Goal: Information Seeking & Learning: Find specific fact

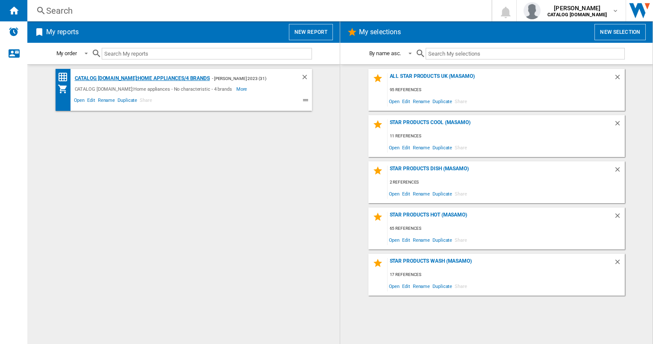
click at [164, 74] on div "CATALOG [DOMAIN_NAME]:Home appliances/4 brands" at bounding box center [141, 78] width 137 height 11
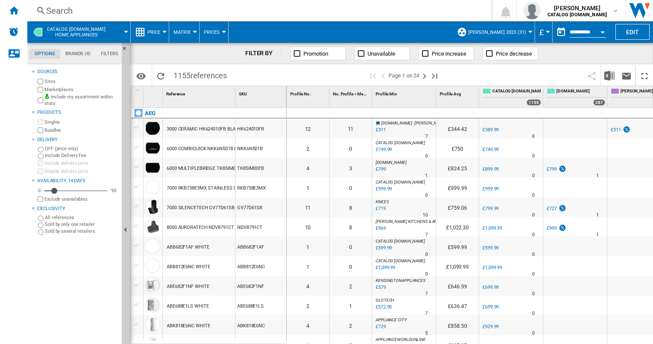
click at [104, 12] on div "Search" at bounding box center [257, 11] width 423 height 12
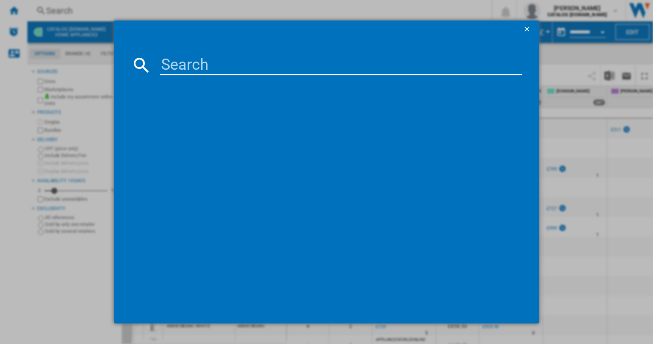
click at [179, 73] on input at bounding box center [340, 65] width 361 height 21
type input "tr849p4b"
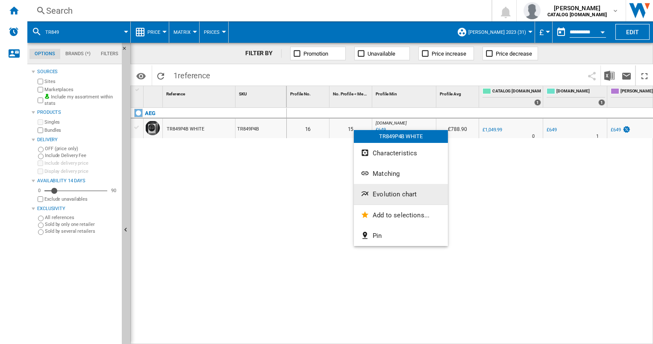
click at [382, 191] on span "Evolution chart" at bounding box center [395, 194] width 44 height 8
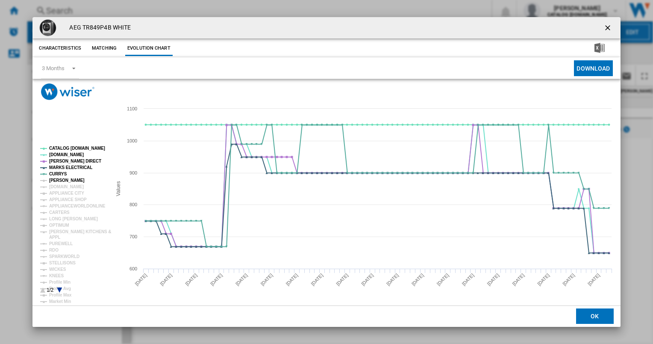
click at [58, 181] on tspan "JOHN LEWIS" at bounding box center [66, 180] width 35 height 5
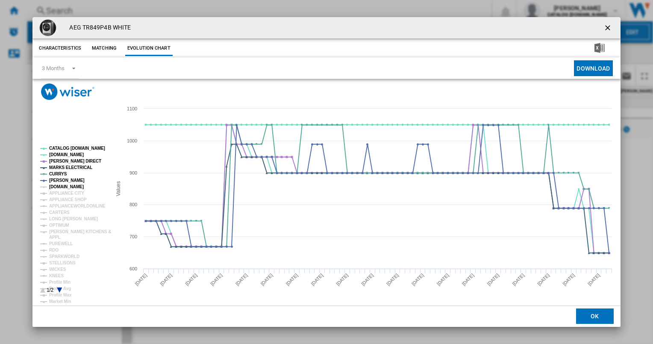
click at [56, 186] on tspan "AMAZON.CO.UK" at bounding box center [66, 186] width 35 height 5
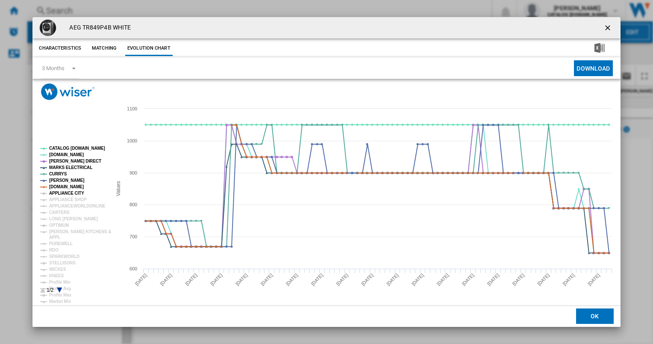
click at [56, 191] on tspan "APPLIANCE CITY" at bounding box center [66, 193] width 35 height 5
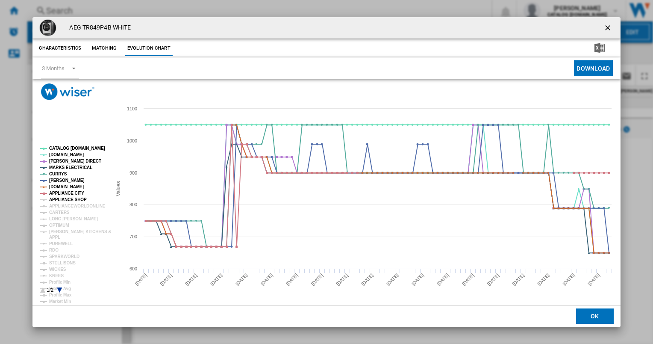
click at [56, 197] on tspan "APPLIANCE SHOP" at bounding box center [68, 199] width 38 height 5
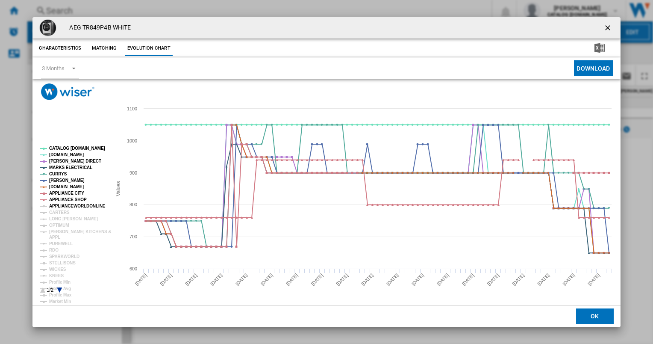
click at [56, 206] on tspan "APPLIANCEWORLDONLINE" at bounding box center [77, 205] width 56 height 5
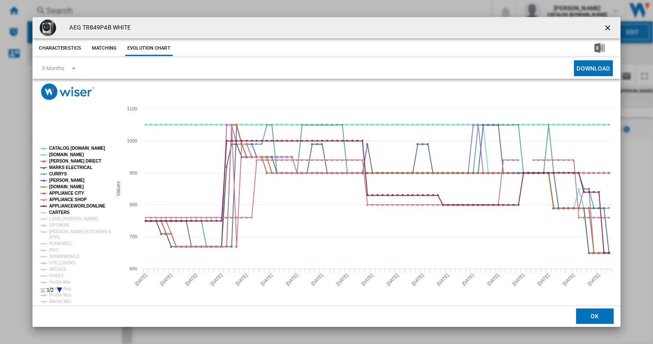
click at [56, 212] on tspan "CARTERS" at bounding box center [59, 212] width 21 height 5
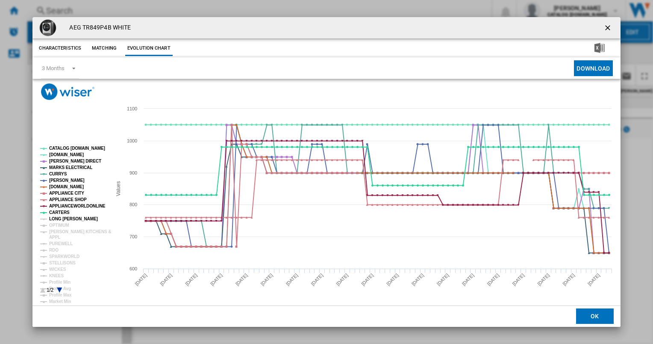
click at [56, 217] on tspan "LONG EATON" at bounding box center [73, 218] width 49 height 5
click at [58, 225] on tspan "OPTIMUM" at bounding box center [59, 225] width 20 height 5
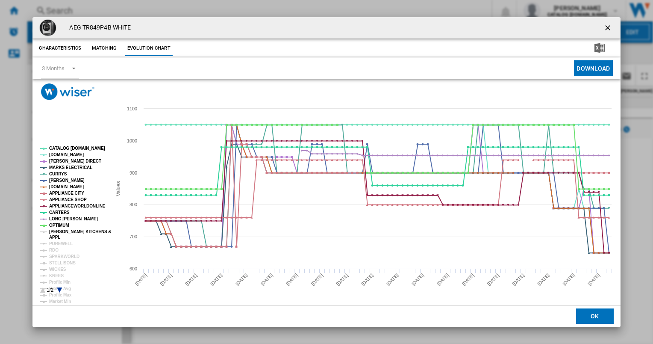
click at [58, 231] on tspan "PAUL DAVIES KITCHENS &" at bounding box center [80, 231] width 62 height 5
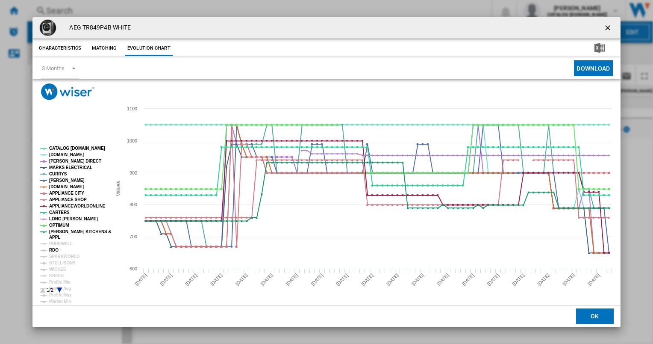
click at [55, 250] on tspan "RDO" at bounding box center [53, 249] width 9 height 5
click at [60, 257] on tspan "SPARKWORLD" at bounding box center [64, 256] width 30 height 5
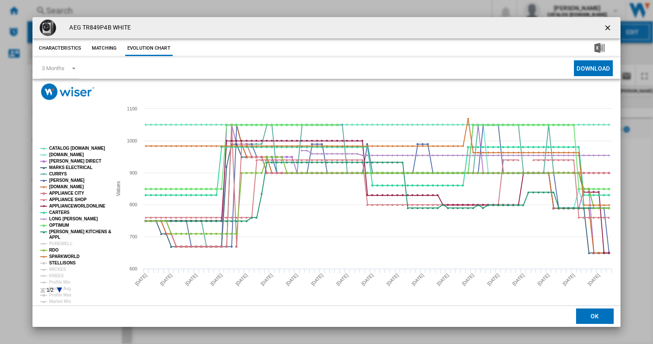
click at [59, 261] on tspan "STELLISONS" at bounding box center [62, 262] width 26 height 5
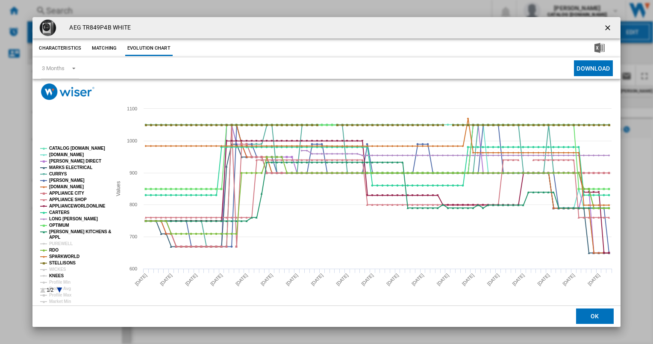
click at [58, 275] on tspan "KNEES" at bounding box center [56, 275] width 15 height 5
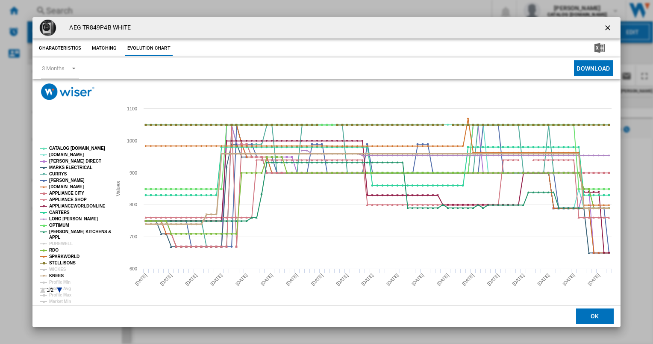
click at [52, 275] on tspan "KNEES" at bounding box center [56, 275] width 15 height 5
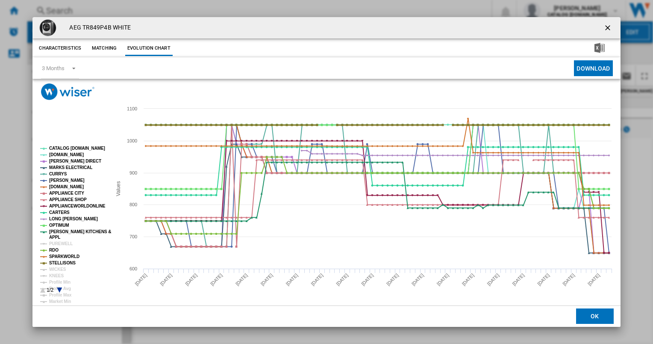
click at [56, 261] on tspan "STELLISONS" at bounding box center [62, 262] width 26 height 5
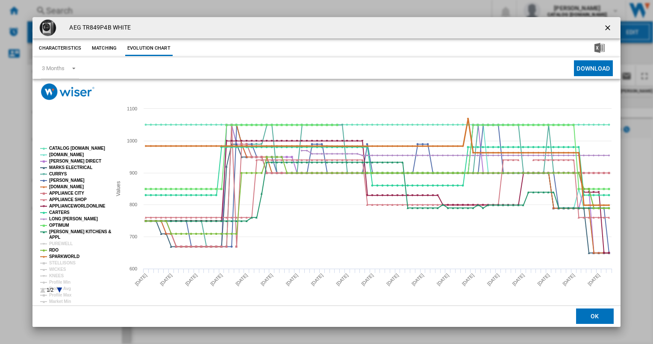
click at [57, 254] on tspan "SPARKWORLD" at bounding box center [64, 256] width 30 height 5
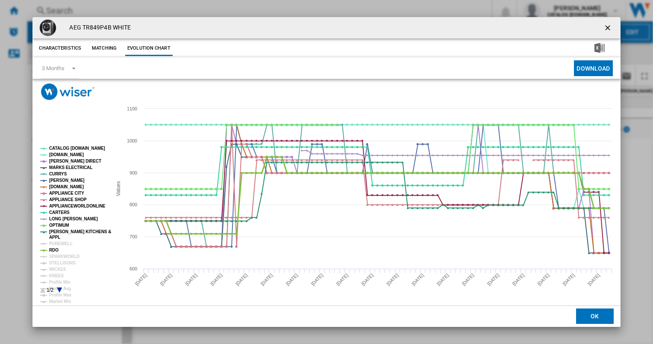
click at [55, 250] on tspan "RDO" at bounding box center [53, 249] width 9 height 5
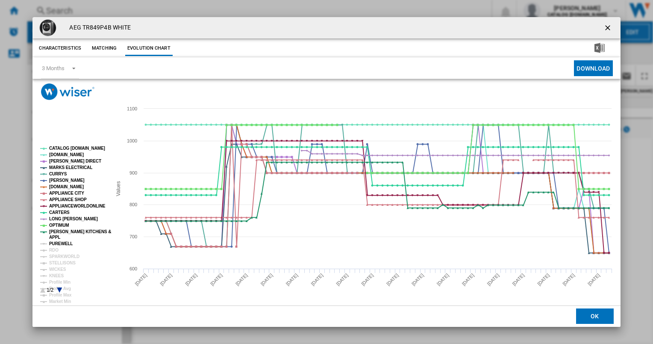
click at [56, 243] on tspan "PUREWELL" at bounding box center [60, 243] width 23 height 5
click at [53, 235] on tspan "APPL" at bounding box center [54, 237] width 11 height 5
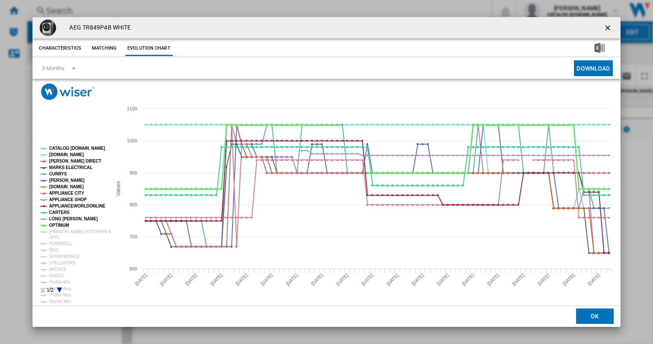
click at [55, 224] on tspan "OPTIMUM" at bounding box center [59, 225] width 20 height 5
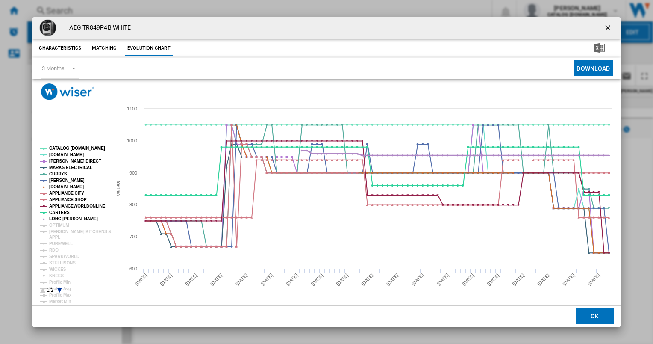
click at [54, 218] on tspan "LONG EATON" at bounding box center [73, 218] width 49 height 5
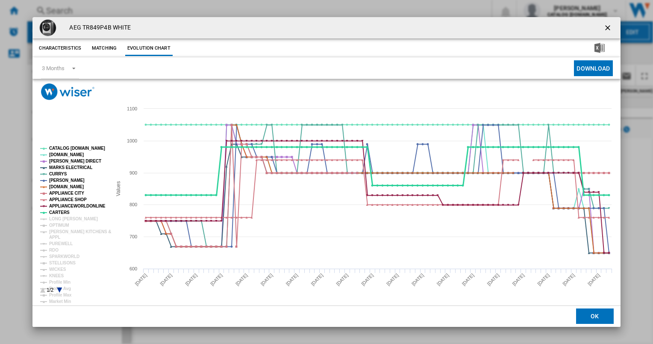
click at [56, 211] on tspan "CARTERS" at bounding box center [59, 212] width 21 height 5
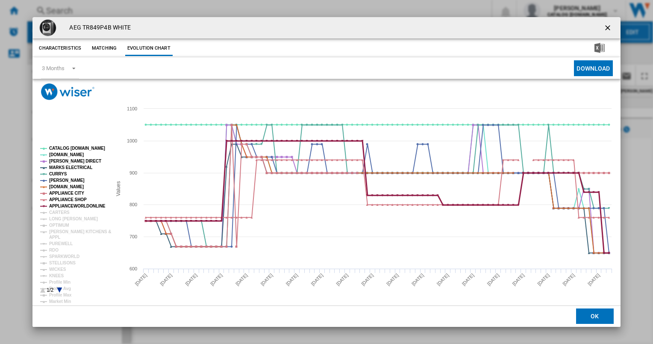
click at [60, 206] on tspan "APPLIANCEWORLDONLINE" at bounding box center [77, 205] width 56 height 5
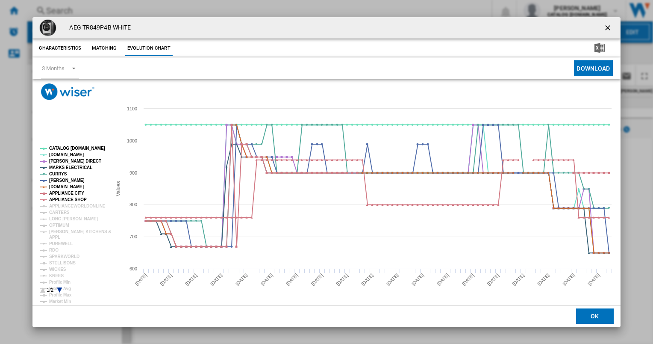
click at [60, 206] on tspan "APPLIANCEWORLDONLINE" at bounding box center [77, 205] width 56 height 5
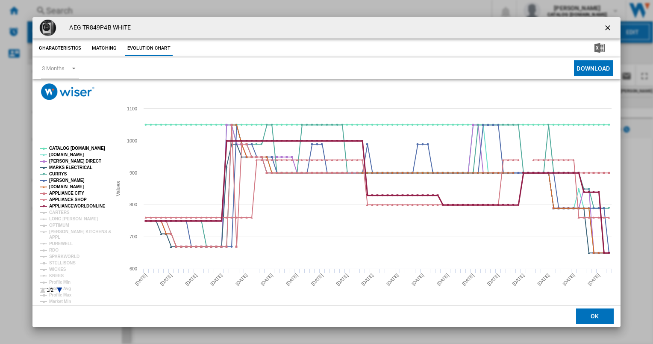
click at [60, 206] on tspan "APPLIANCEWORLDONLINE" at bounding box center [77, 205] width 56 height 5
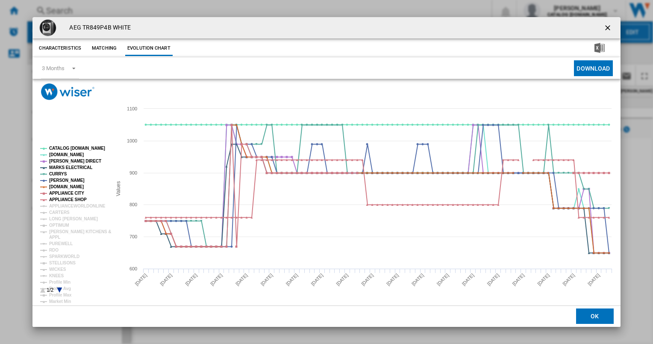
click at [60, 206] on tspan "APPLIANCEWORLDONLINE" at bounding box center [77, 205] width 56 height 5
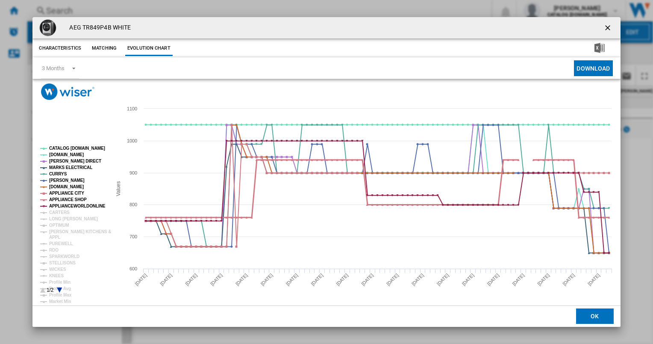
click at [60, 198] on tspan "APPLIANCE SHOP" at bounding box center [68, 199] width 38 height 5
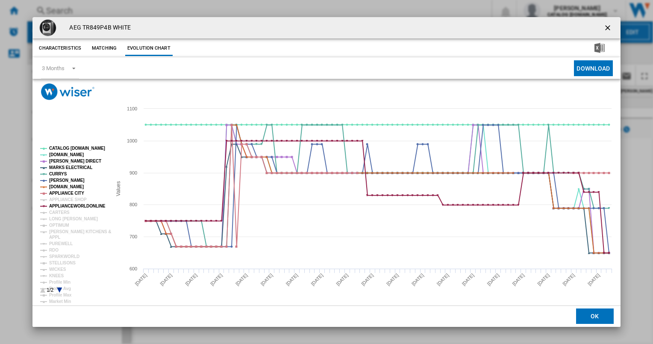
click at [60, 198] on tspan "APPLIANCE SHOP" at bounding box center [68, 199] width 38 height 5
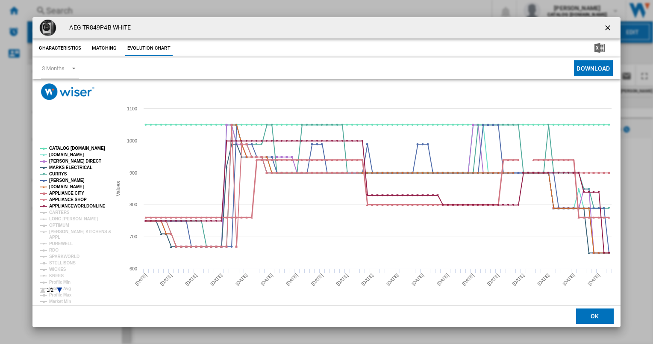
click at [60, 198] on tspan "APPLIANCE SHOP" at bounding box center [68, 199] width 38 height 5
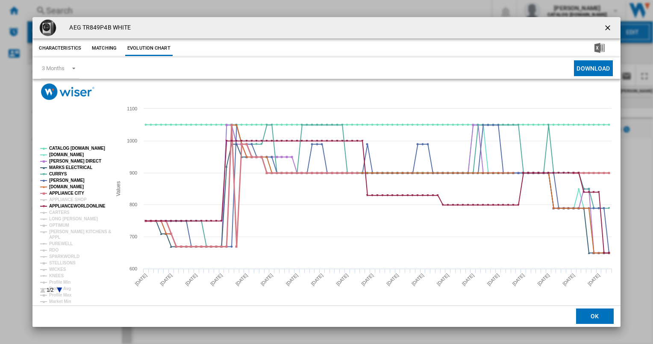
click at [60, 192] on tspan "APPLIANCE CITY" at bounding box center [66, 193] width 35 height 5
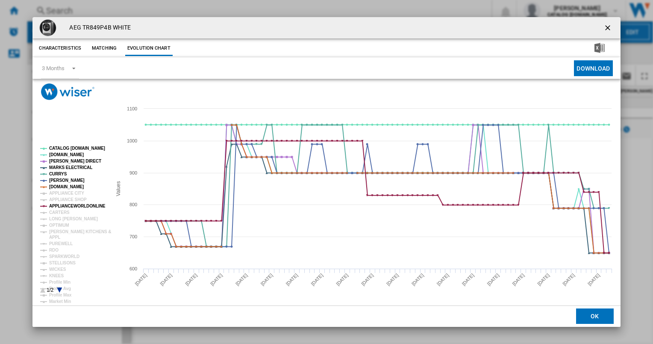
click at [60, 192] on tspan "APPLIANCE CITY" at bounding box center [66, 193] width 35 height 5
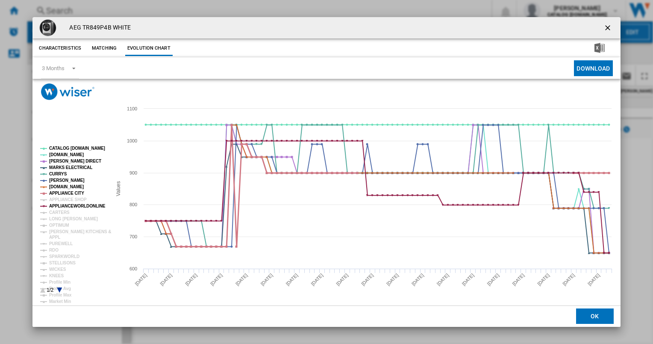
click at [60, 192] on tspan "APPLIANCE CITY" at bounding box center [66, 193] width 35 height 5
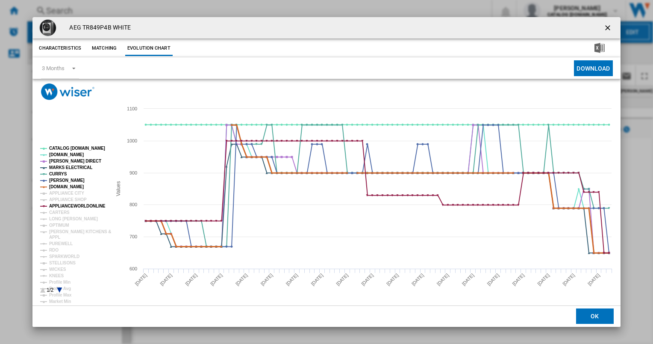
click at [59, 186] on tspan "AMAZON.CO.UK" at bounding box center [66, 186] width 35 height 5
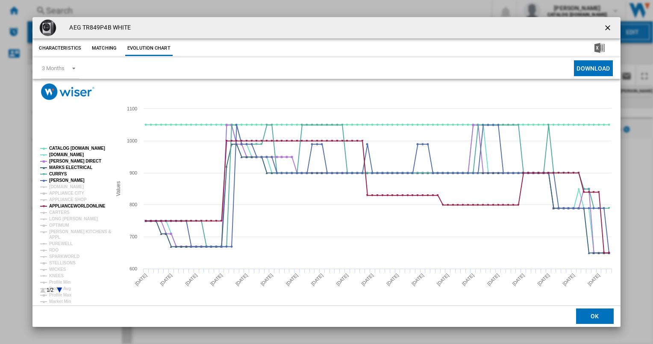
click at [59, 186] on tspan "AMAZON.CO.UK" at bounding box center [66, 186] width 35 height 5
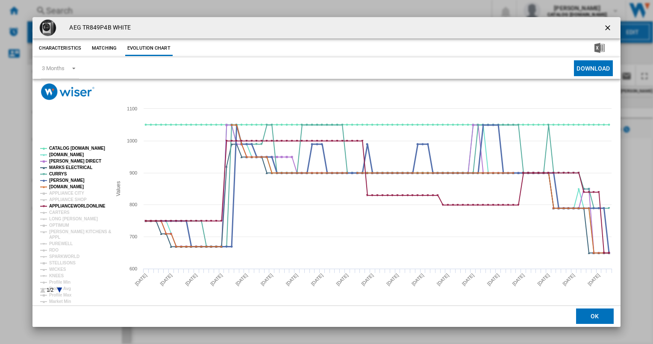
click at [58, 179] on tspan "JOHN LEWIS" at bounding box center [66, 180] width 35 height 5
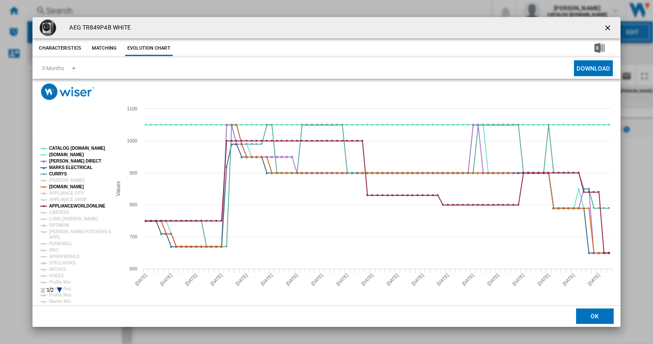
click at [58, 179] on tspan "JOHN LEWIS" at bounding box center [66, 180] width 35 height 5
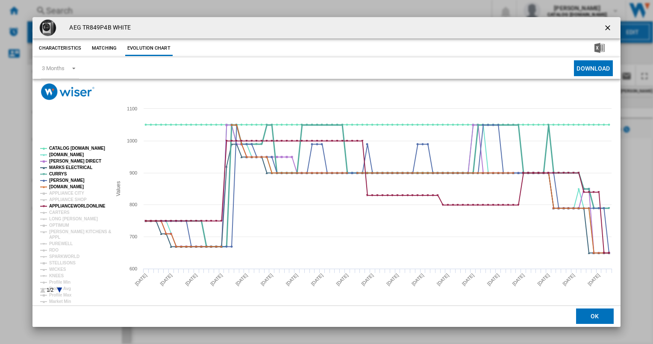
click at [57, 173] on tspan "CURRYS" at bounding box center [58, 173] width 18 height 5
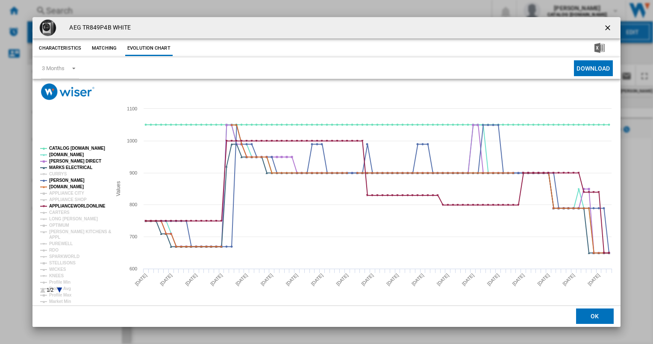
click at [57, 173] on tspan "CURRYS" at bounding box center [58, 173] width 18 height 5
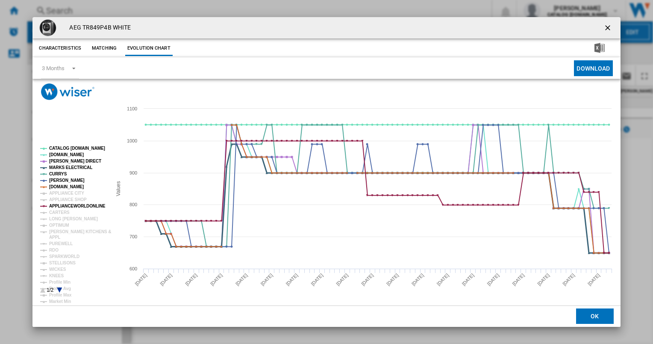
click at [56, 166] on tspan "MARKS ELECTRICAL" at bounding box center [70, 167] width 43 height 5
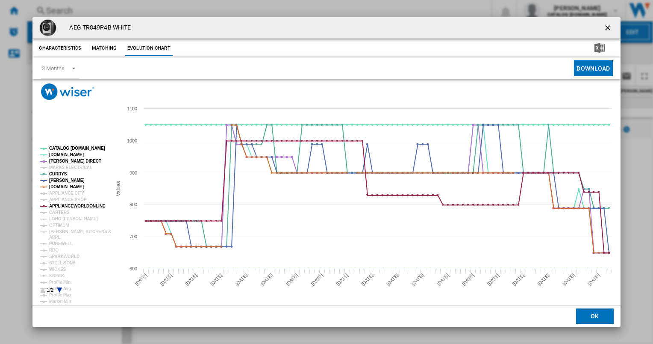
click at [56, 166] on tspan "MARKS ELECTRICAL" at bounding box center [70, 167] width 43 height 5
click at [56, 161] on tspan "HUGHES DIRECT" at bounding box center [75, 161] width 52 height 5
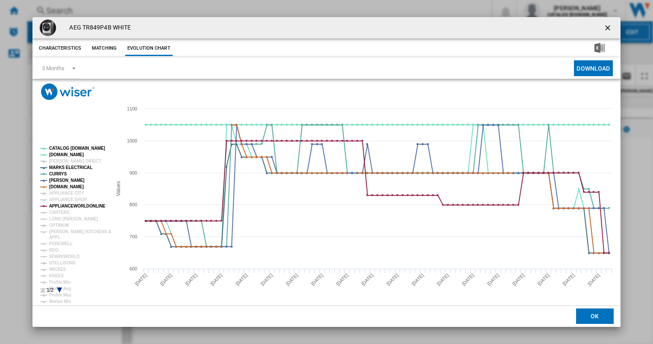
click at [56, 161] on tspan "HUGHES DIRECT" at bounding box center [75, 161] width 52 height 5
click at [56, 153] on tspan "AO.COM" at bounding box center [66, 154] width 35 height 5
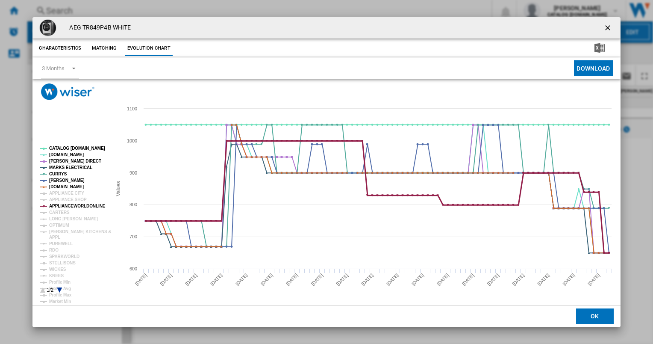
click at [53, 204] on tspan "APPLIANCEWORLDONLINE" at bounding box center [77, 205] width 56 height 5
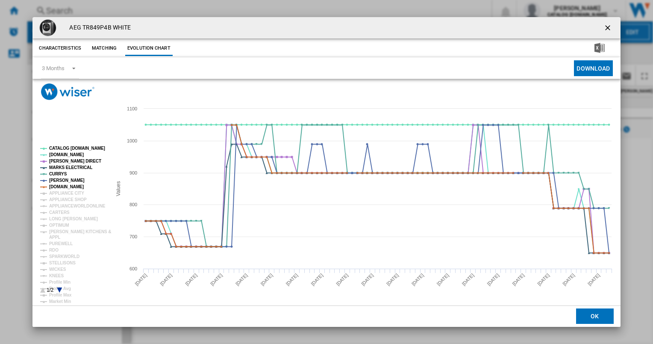
click at [53, 204] on tspan "APPLIANCEWORLDONLINE" at bounding box center [77, 205] width 56 height 5
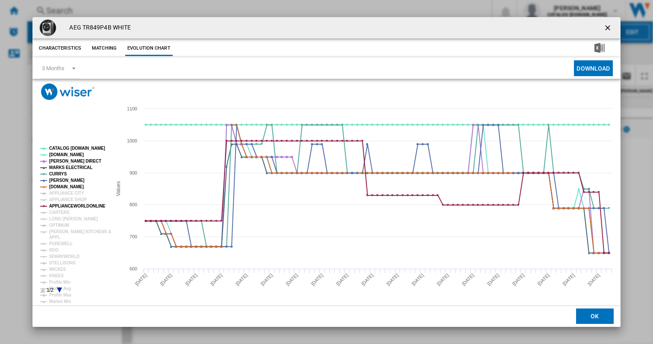
click at [58, 288] on icon "Product popup" at bounding box center [59, 289] width 5 height 5
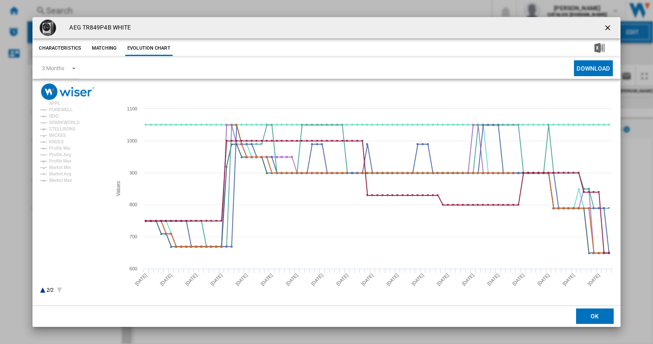
click at [43, 291] on icon "Product popup" at bounding box center [42, 289] width 5 height 5
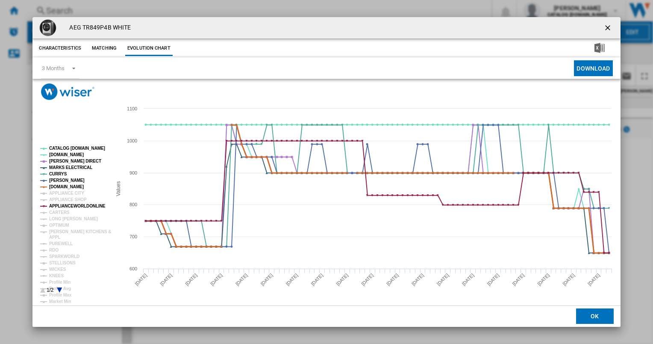
click at [66, 186] on tspan "AMAZON.CO.UK" at bounding box center [66, 186] width 35 height 5
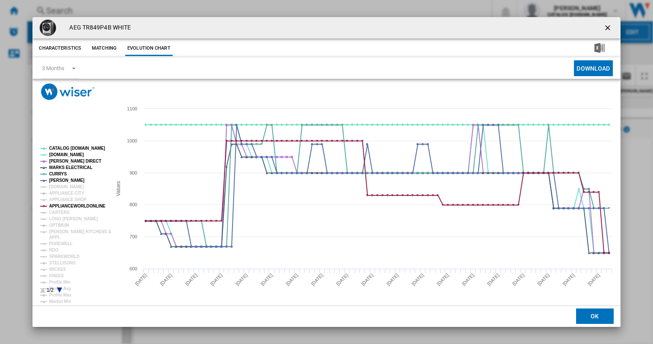
click at [68, 186] on tspan "AMAZON.CO.UK" at bounding box center [66, 186] width 35 height 5
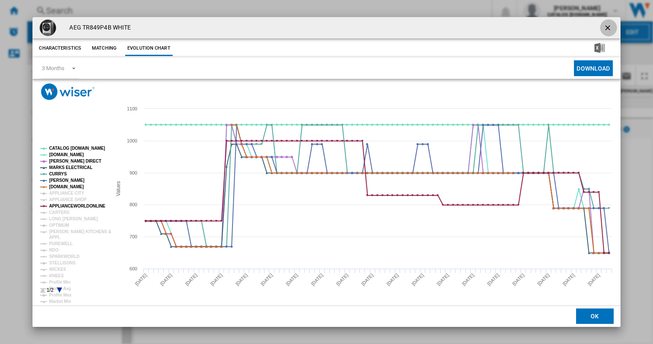
click at [603, 27] on ng-md-icon "getI18NText('BUTTONS.CLOSE_DIALOG')" at bounding box center [608, 28] width 10 height 10
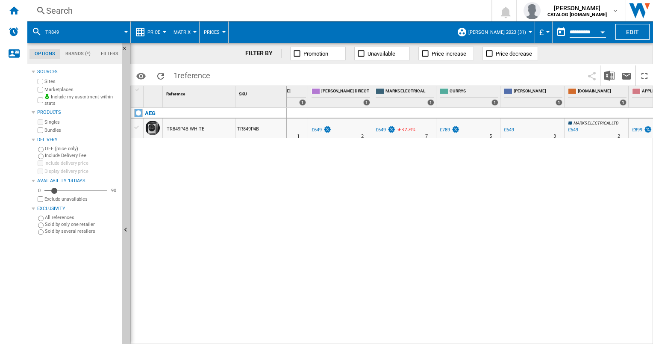
scroll to position [0, 339]
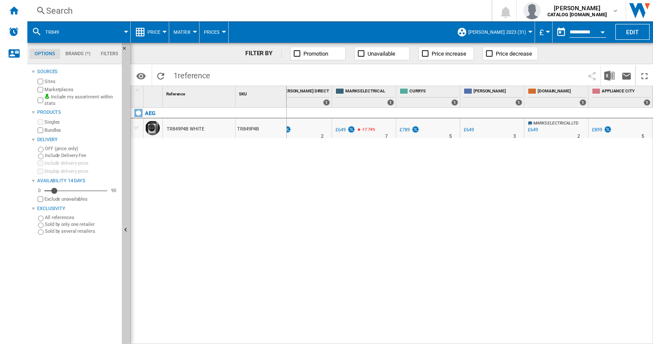
click at [543, 93] on span "AMAZON.CO.UK" at bounding box center [561, 91] width 49 height 7
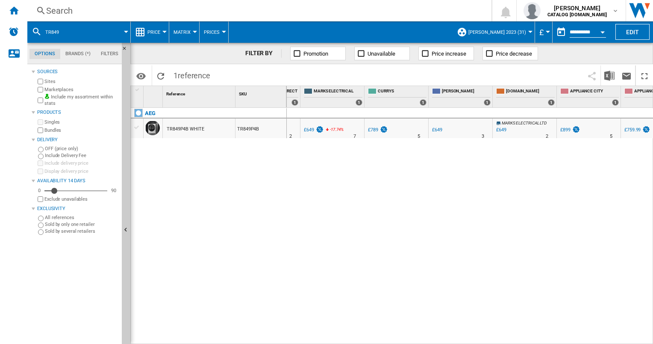
scroll to position [0, 389]
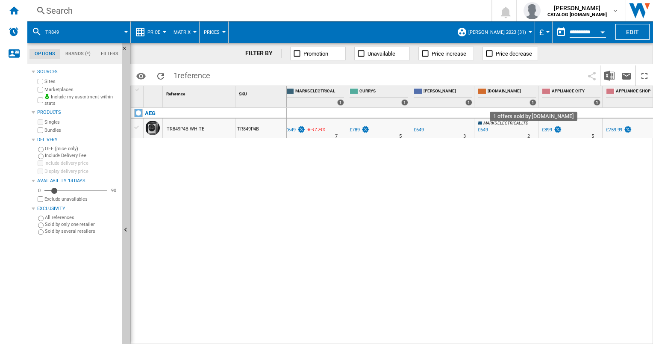
click at [533, 102] on div "1" at bounding box center [532, 102] width 7 height 6
click at [504, 120] on div "MARKS ELECTRICAL LTD -38.2 % £649 % N/A 2 MARKS ELECTRICAL LTD" at bounding box center [506, 128] width 64 height 20
drag, startPoint x: 504, startPoint y: 120, endPoint x: 501, endPoint y: 123, distance: 4.5
click at [501, 123] on span "MARKS ELECTRICAL LTD" at bounding box center [505, 122] width 45 height 5
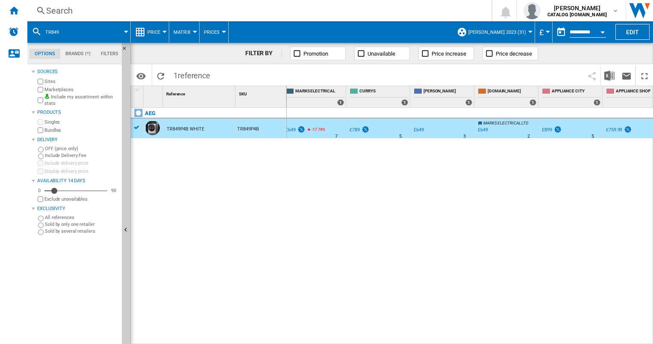
click at [501, 123] on span "MARKS ELECTRICAL LTD" at bounding box center [505, 122] width 45 height 5
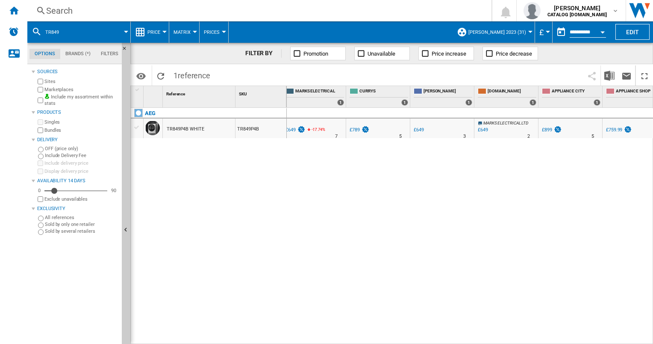
drag, startPoint x: 501, startPoint y: 123, endPoint x: 498, endPoint y: 168, distance: 45.0
drag, startPoint x: 498, startPoint y: 168, endPoint x: 478, endPoint y: 181, distance: 23.5
click at [478, 181] on div "0 0 16 15 AO.COM : AO -38.2 % £649 % N/A 1 AO.COM : AO £788.90 0.0 % £1,049.99" at bounding box center [470, 226] width 367 height 237
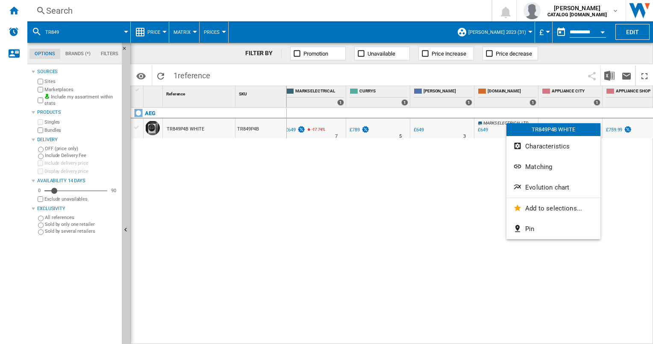
click at [479, 162] on div at bounding box center [326, 172] width 653 height 344
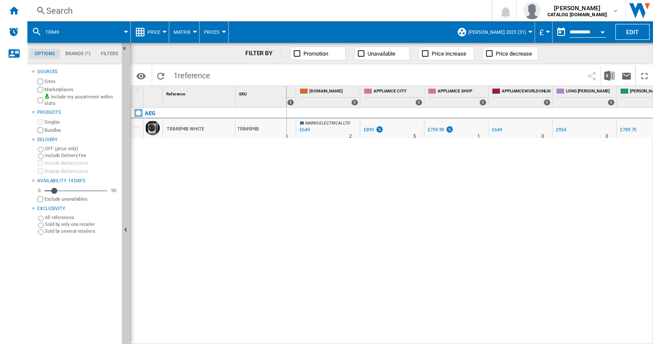
scroll to position [0, 0]
click at [449, 92] on span "AMAZON.CO.UK" at bounding box center [461, 91] width 49 height 7
click at [431, 89] on div at bounding box center [431, 91] width 9 height 6
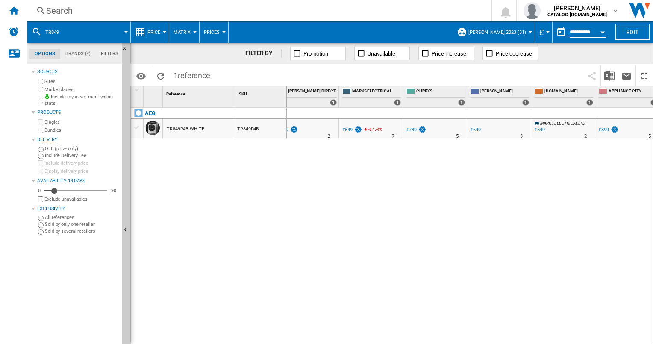
click at [538, 123] on icon at bounding box center [535, 122] width 5 height 5
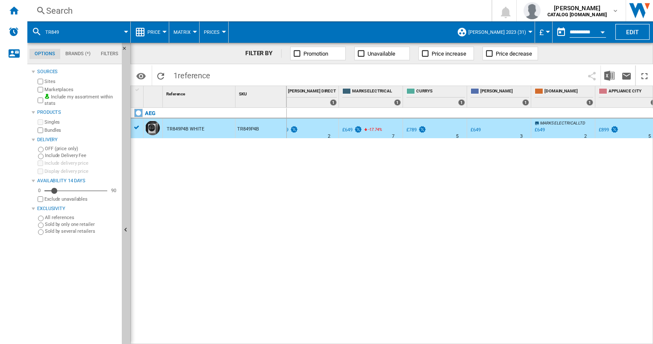
click at [538, 123] on icon at bounding box center [535, 122] width 5 height 5
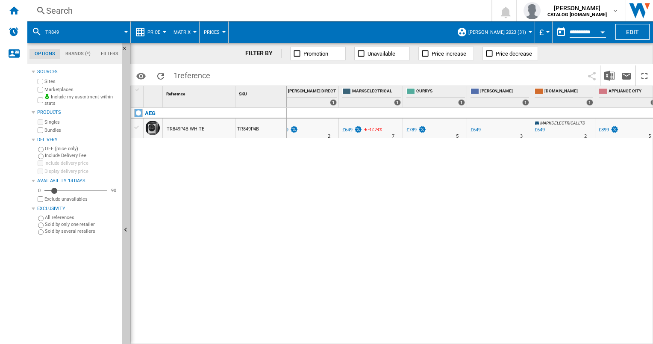
click at [538, 123] on icon at bounding box center [535, 122] width 5 height 5
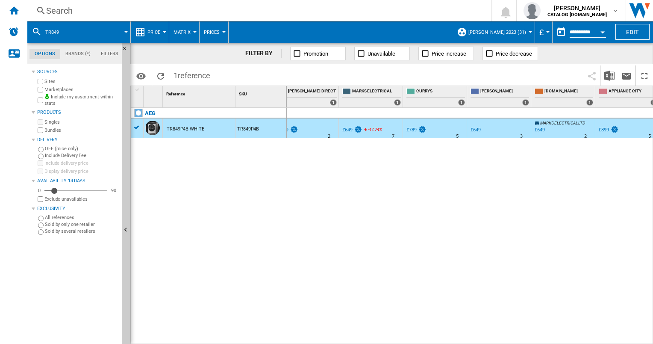
click at [538, 123] on icon at bounding box center [535, 122] width 5 height 5
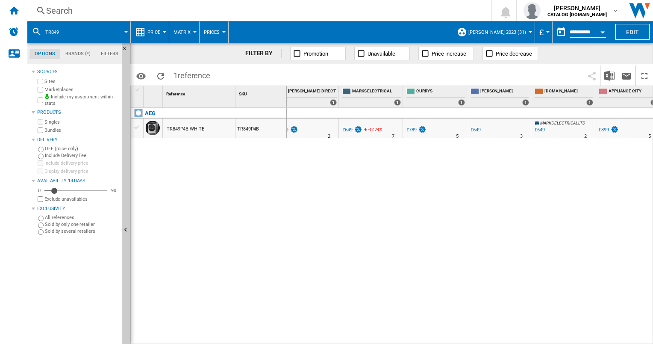
click at [540, 129] on div "£649" at bounding box center [539, 130] width 10 height 6
